Goal: Task Accomplishment & Management: Manage account settings

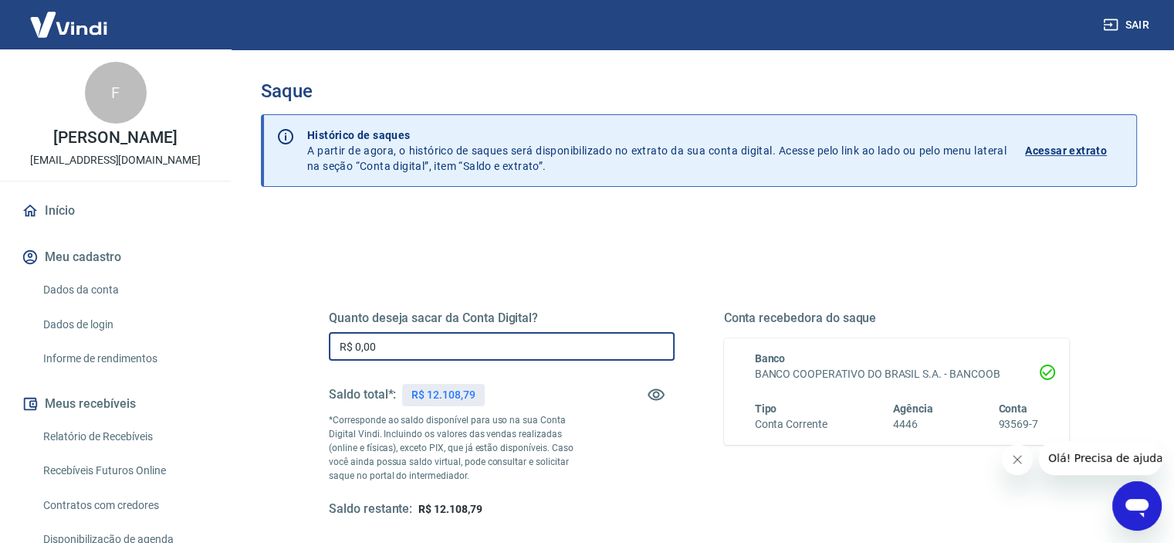
click at [433, 339] on input "R$ 0,00" at bounding box center [502, 346] width 346 height 29
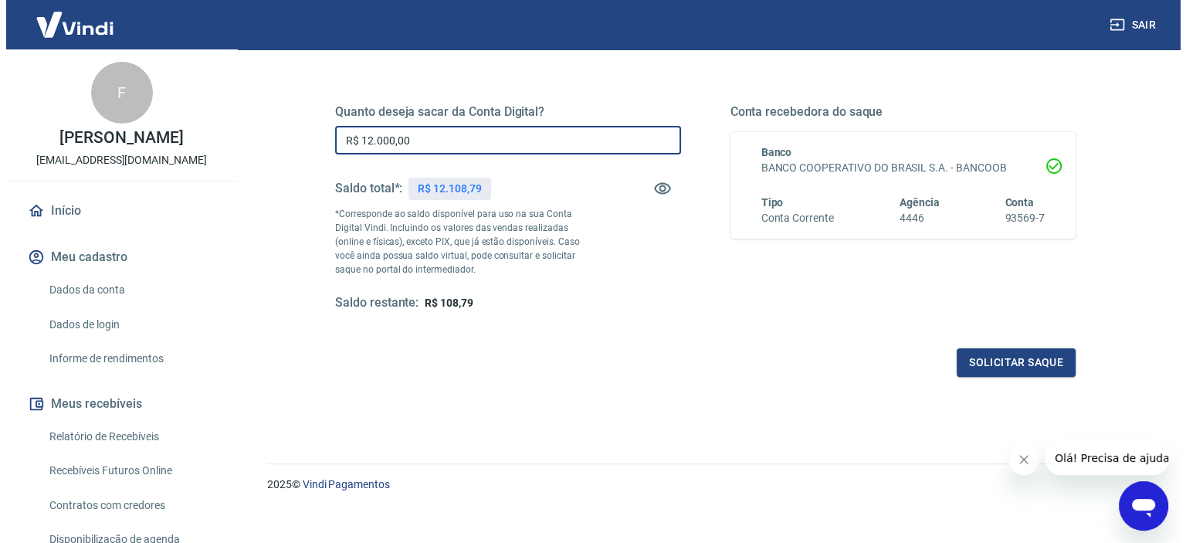
scroll to position [219, 0]
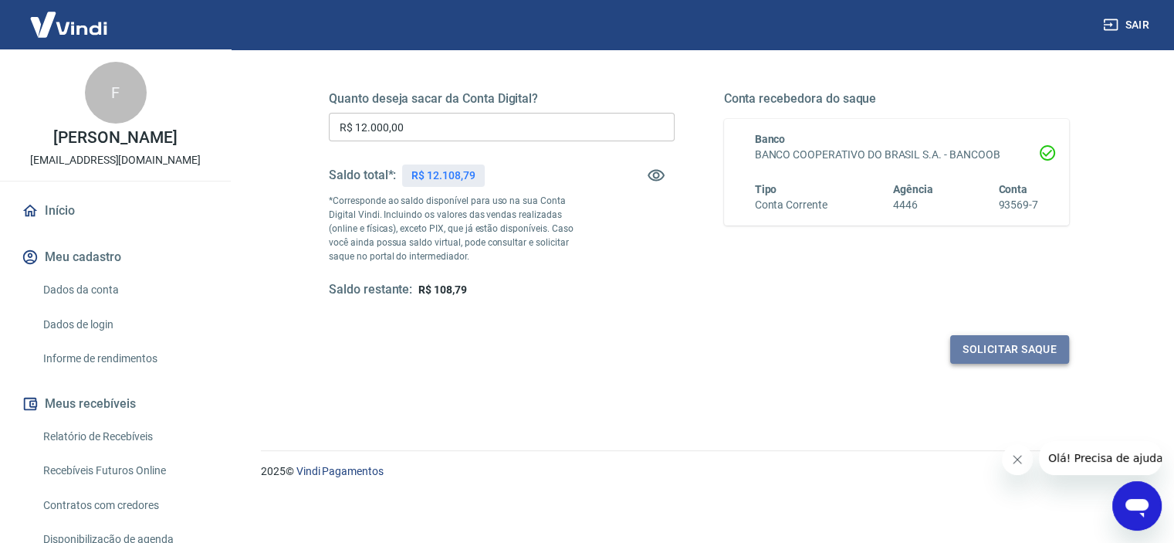
click at [1000, 354] on button "Solicitar saque" at bounding box center [1010, 349] width 119 height 29
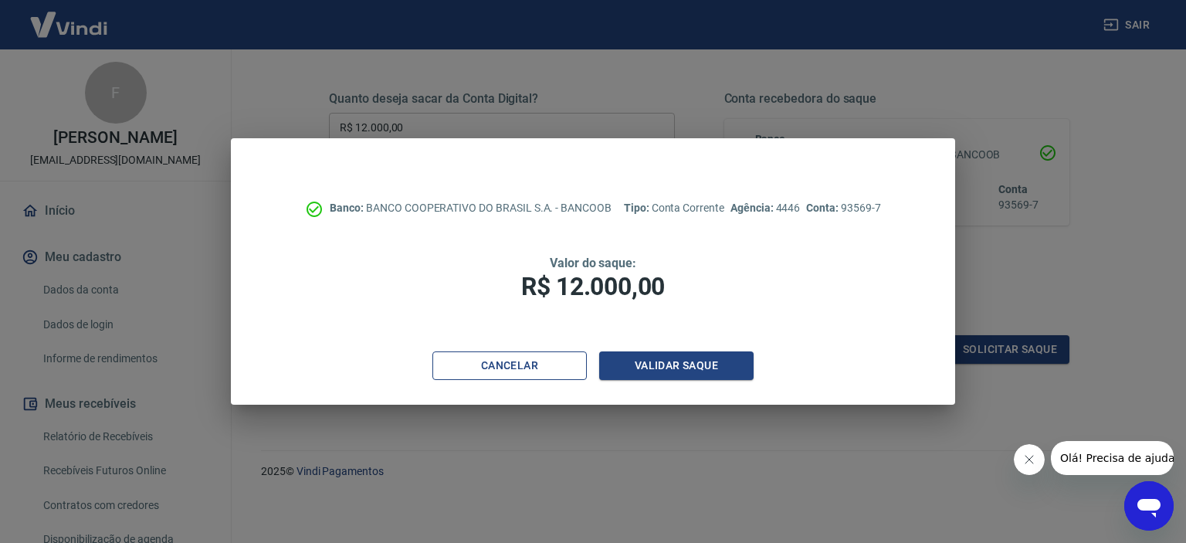
click at [529, 361] on button "Cancelar" at bounding box center [509, 365] width 154 height 29
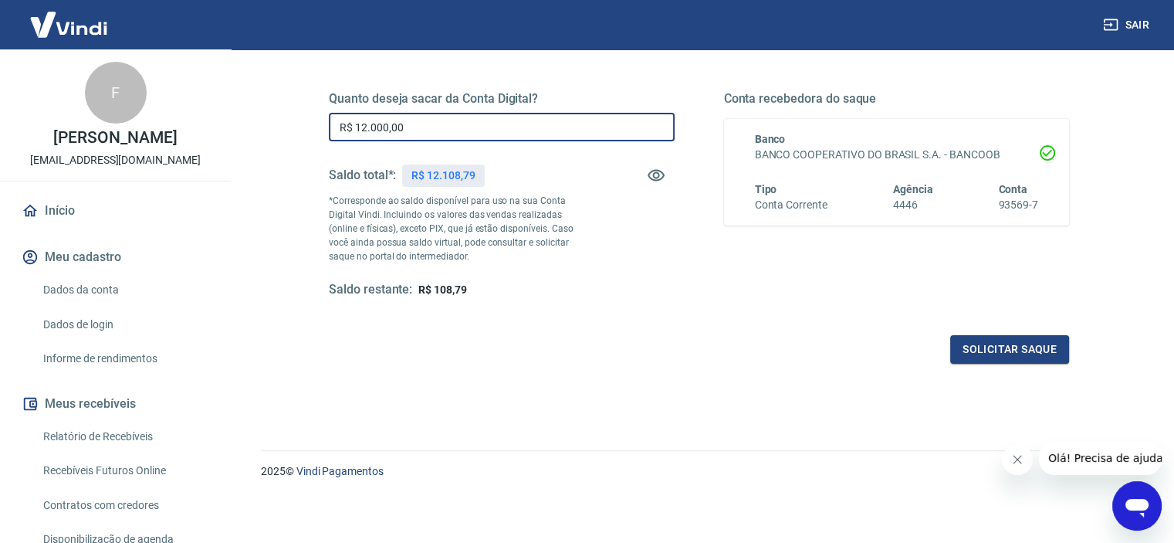
drag, startPoint x: 407, startPoint y: 131, endPoint x: 343, endPoint y: 130, distance: 64.1
click at [343, 130] on input "R$ 12.000,00" at bounding box center [502, 127] width 346 height 29
type input "R$ 11.000,00"
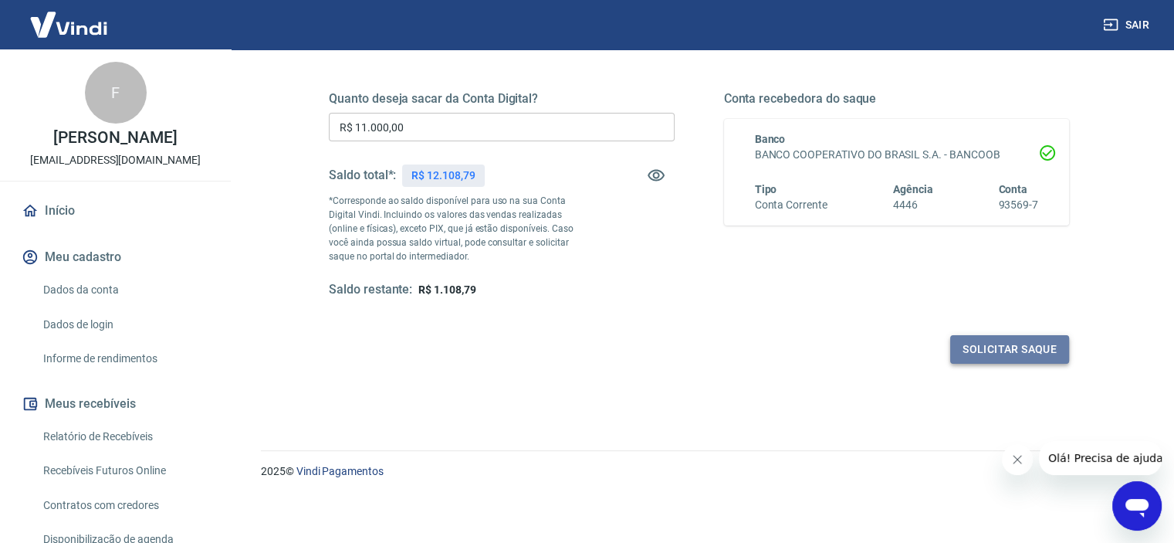
click at [1035, 348] on button "Solicitar saque" at bounding box center [1010, 349] width 119 height 29
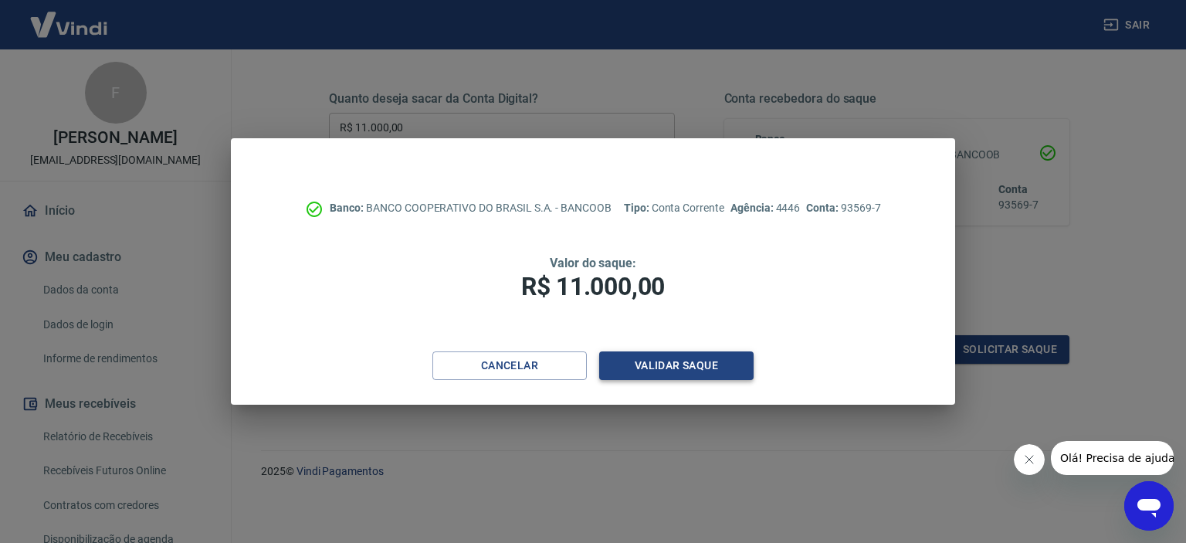
click at [661, 370] on button "Validar saque" at bounding box center [676, 365] width 154 height 29
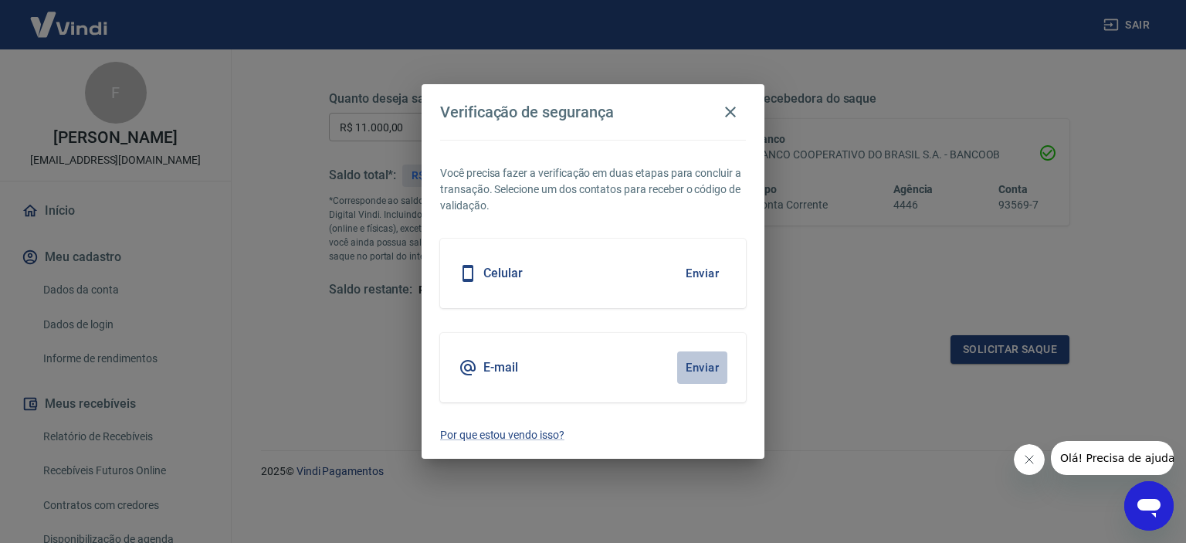
click at [704, 361] on button "Enviar" at bounding box center [702, 367] width 50 height 32
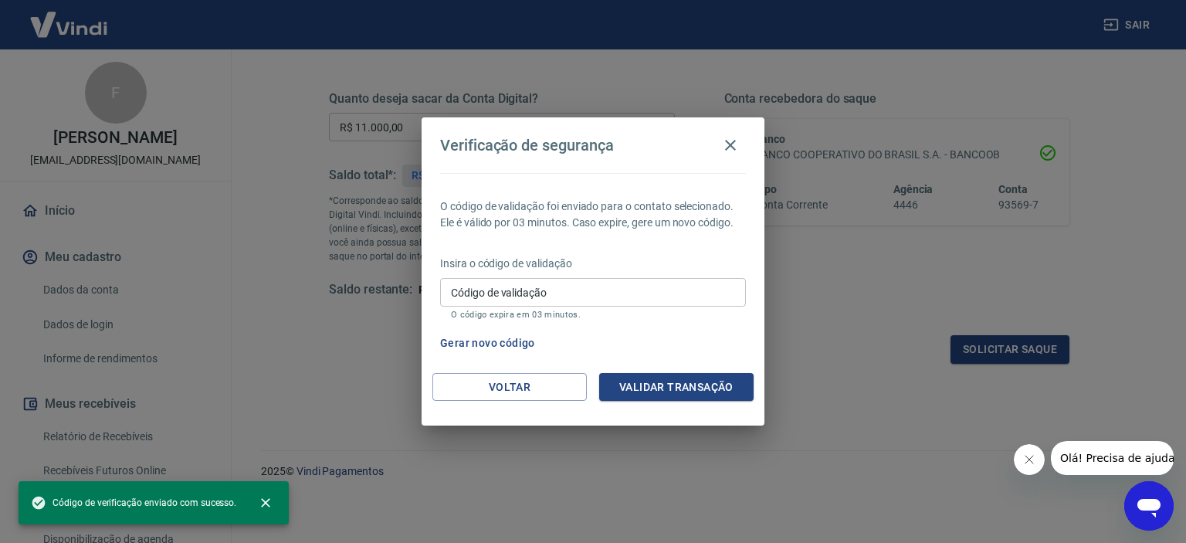
click at [618, 293] on input "Código de validação" at bounding box center [593, 292] width 306 height 29
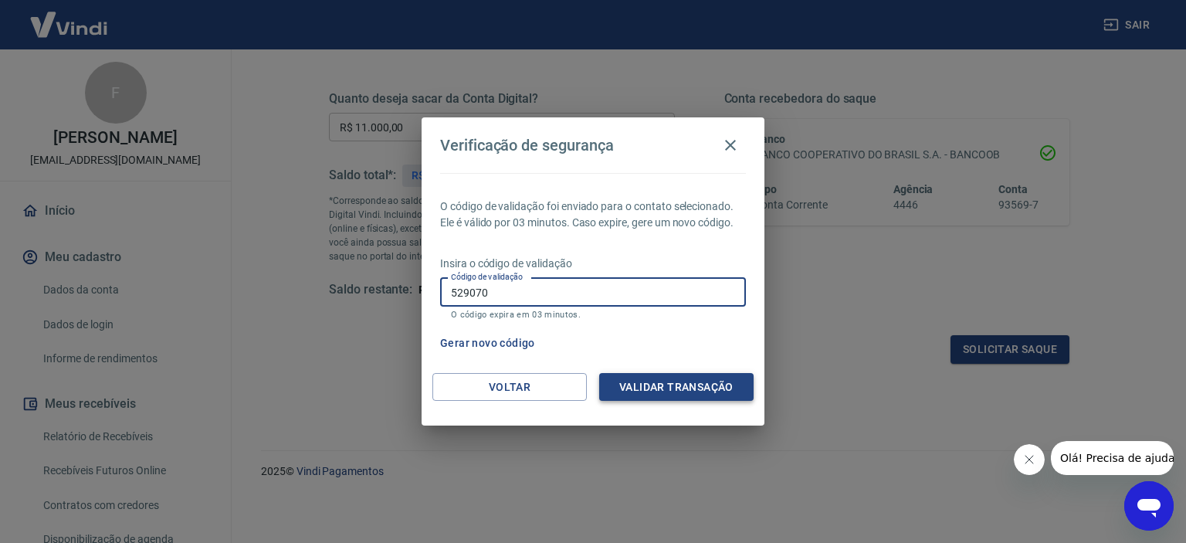
type input "529070"
click at [683, 388] on button "Validar transação" at bounding box center [676, 387] width 154 height 29
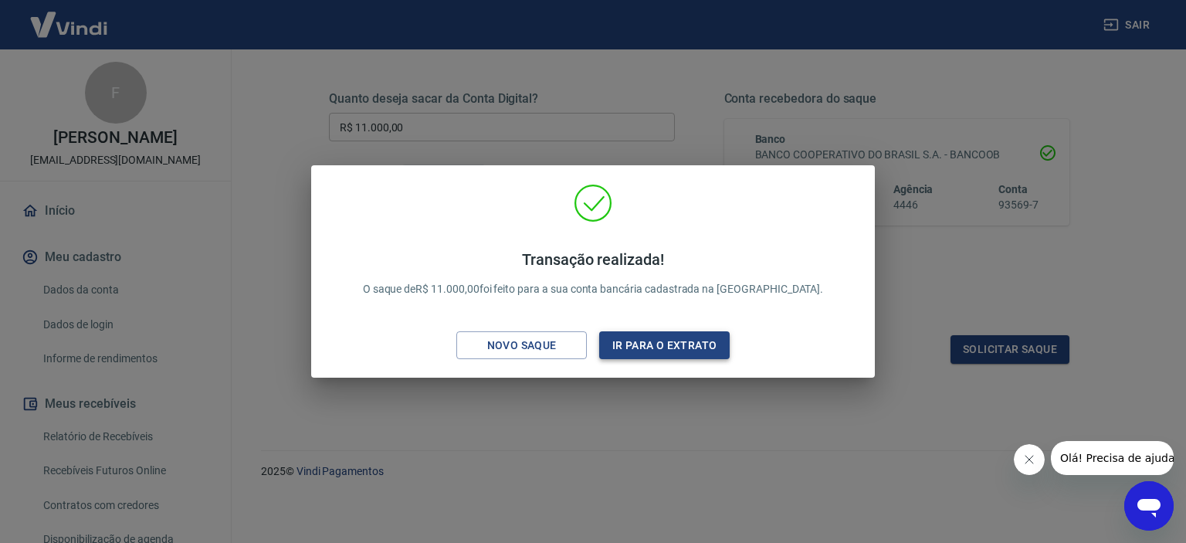
click at [651, 344] on button "Ir para o extrato" at bounding box center [664, 345] width 130 height 29
